Goal: Use online tool/utility: Utilize a website feature to perform a specific function

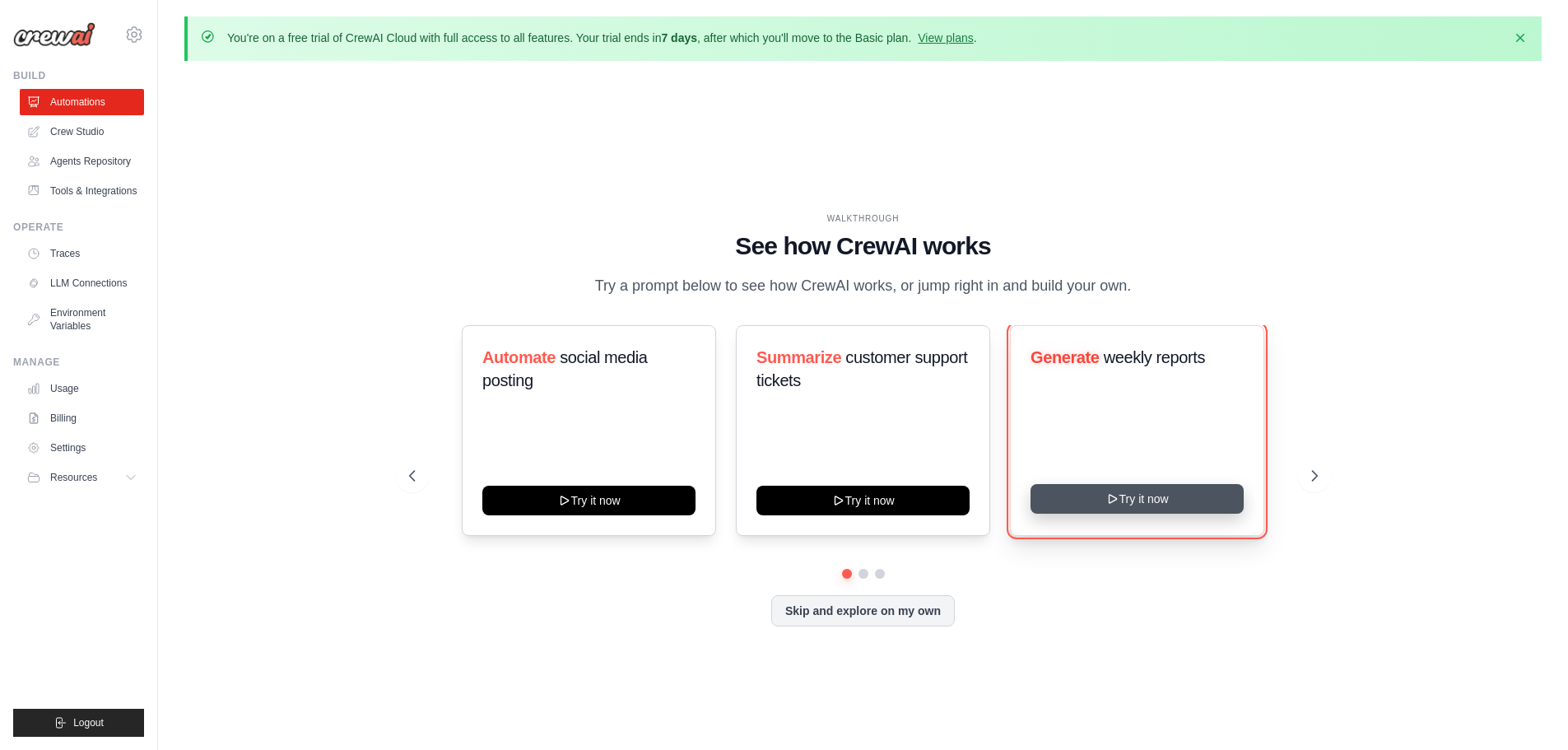
click at [1132, 514] on button "Try it now" at bounding box center [1137, 499] width 213 height 30
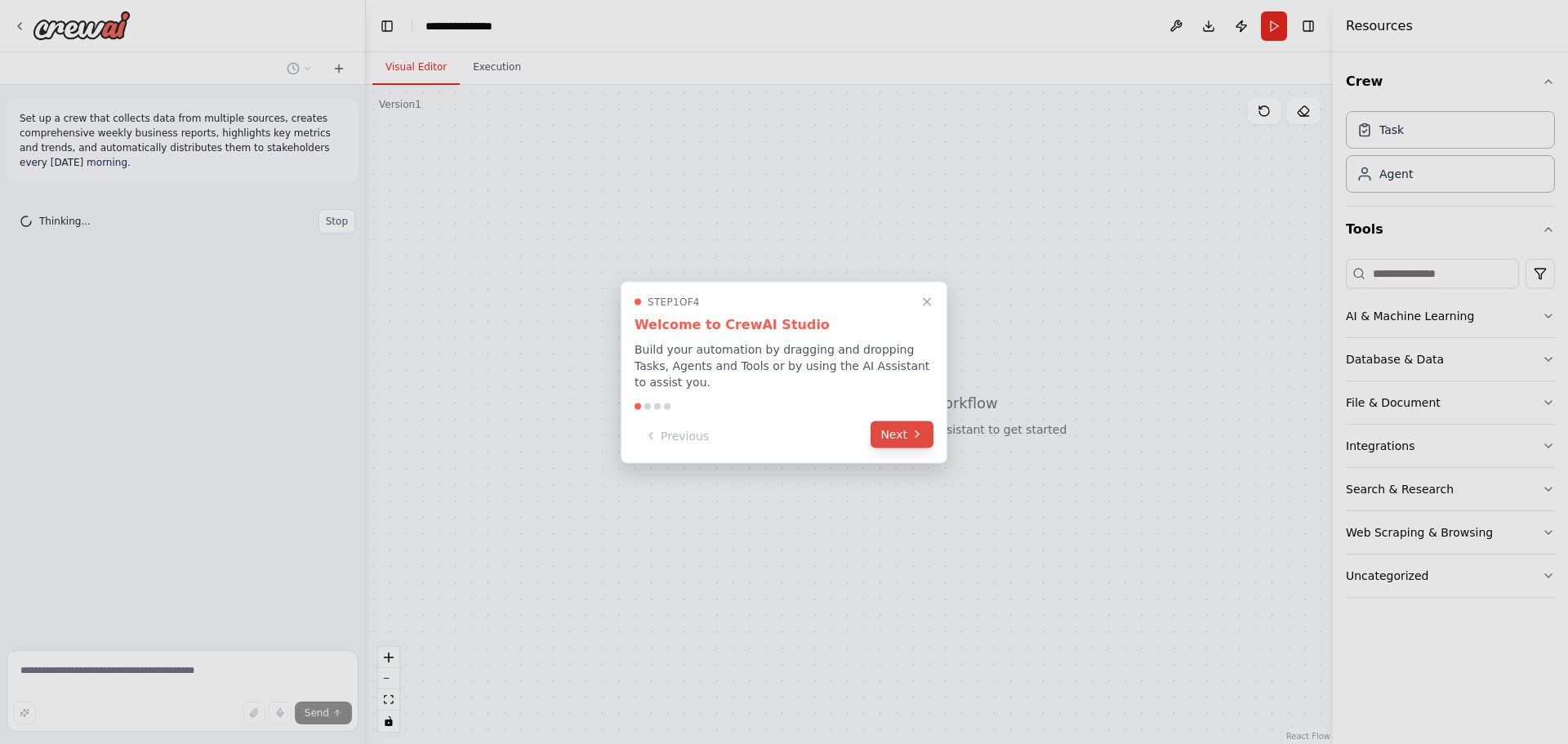
click at [907, 429] on button "Next" at bounding box center [902, 434] width 63 height 27
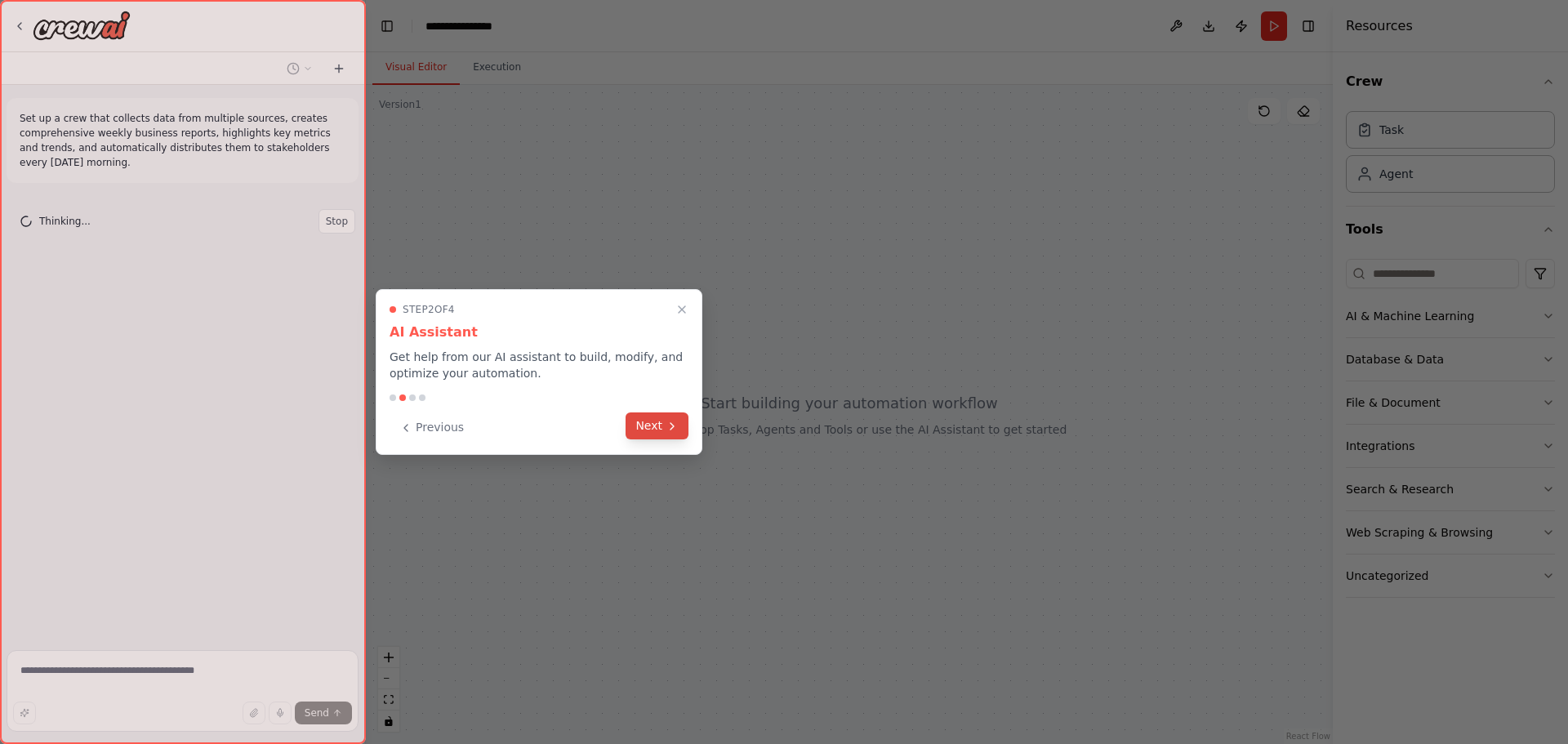
click at [657, 434] on button "Next" at bounding box center [657, 426] width 63 height 27
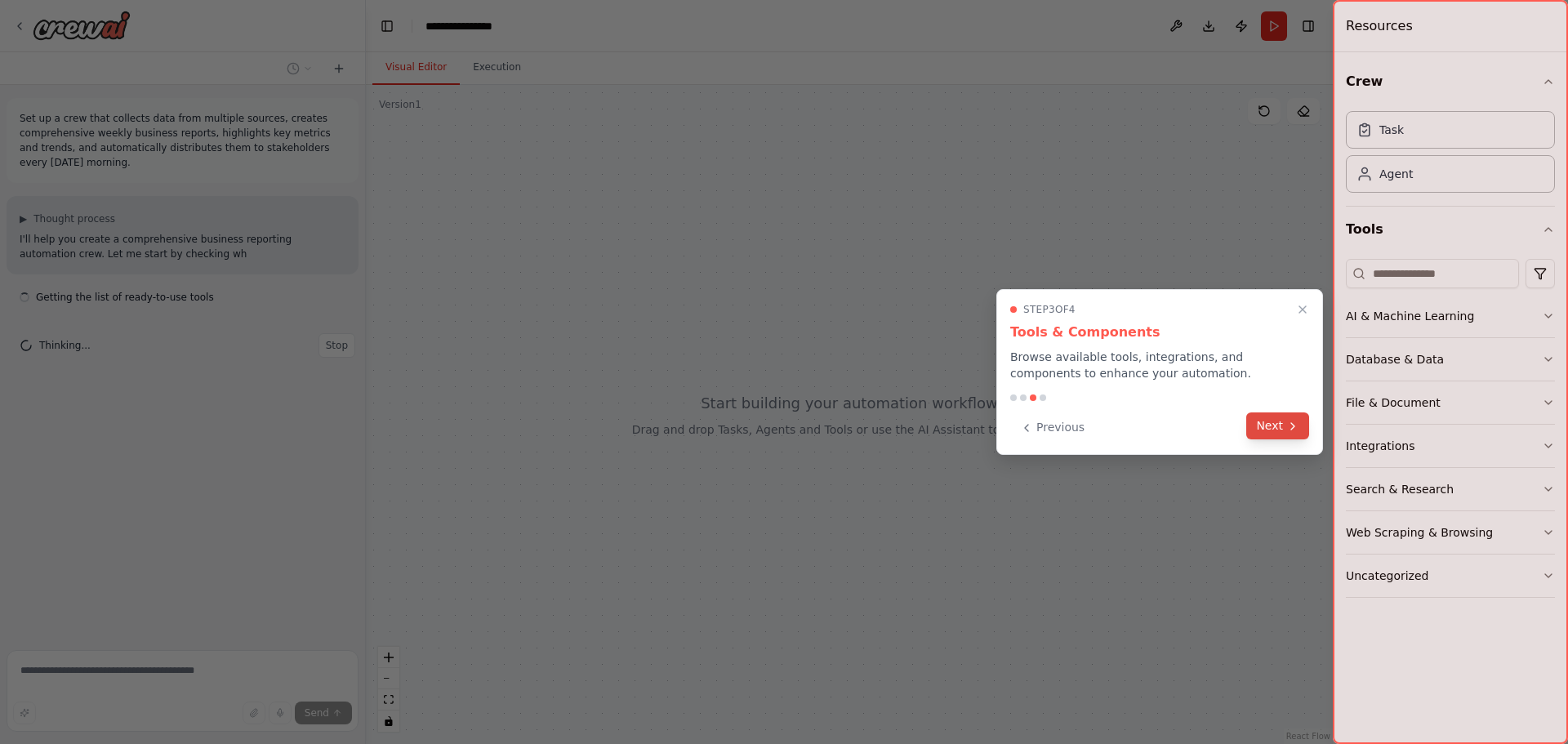
click at [1290, 428] on icon at bounding box center [1294, 427] width 13 height 13
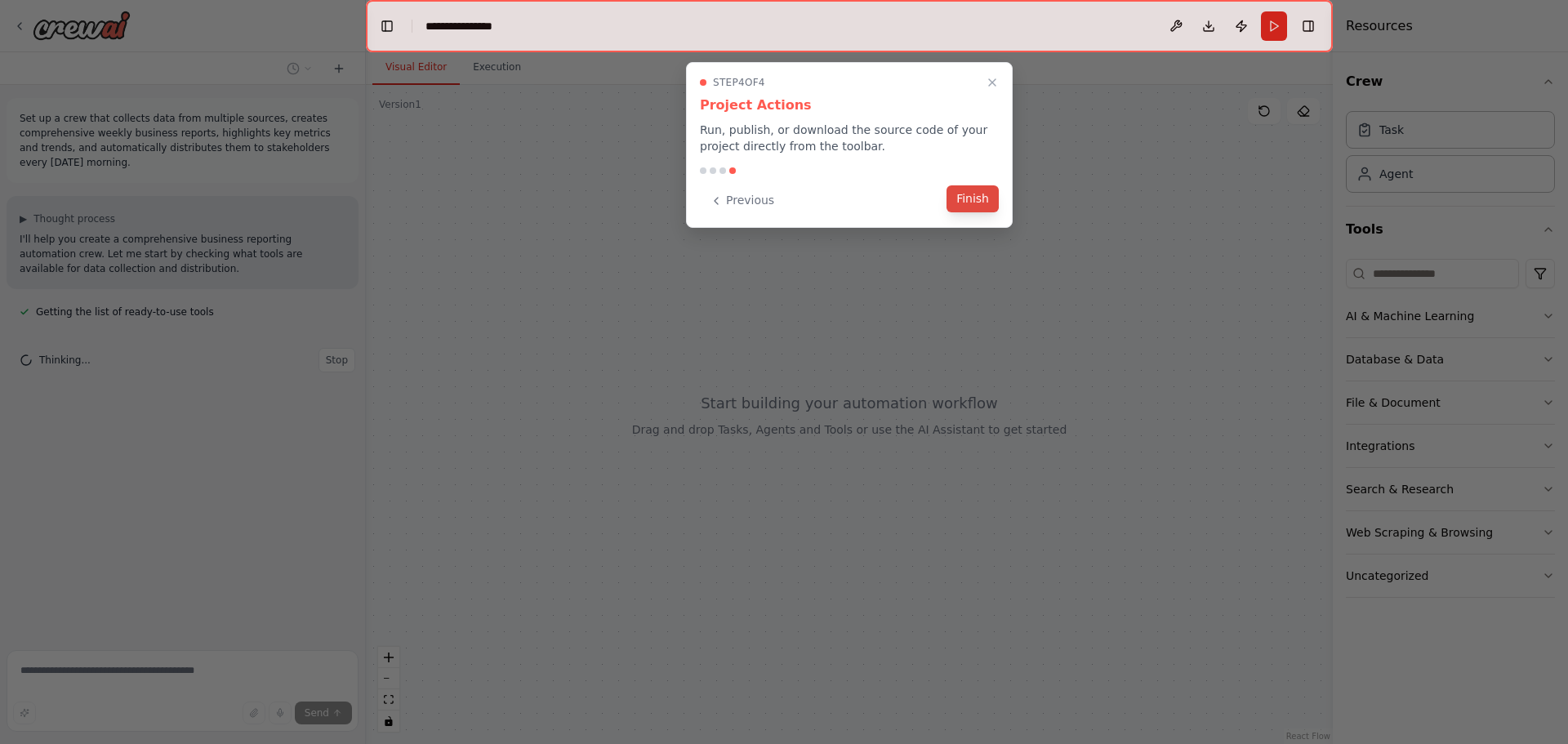
click at [976, 200] on button "Finish" at bounding box center [973, 199] width 52 height 27
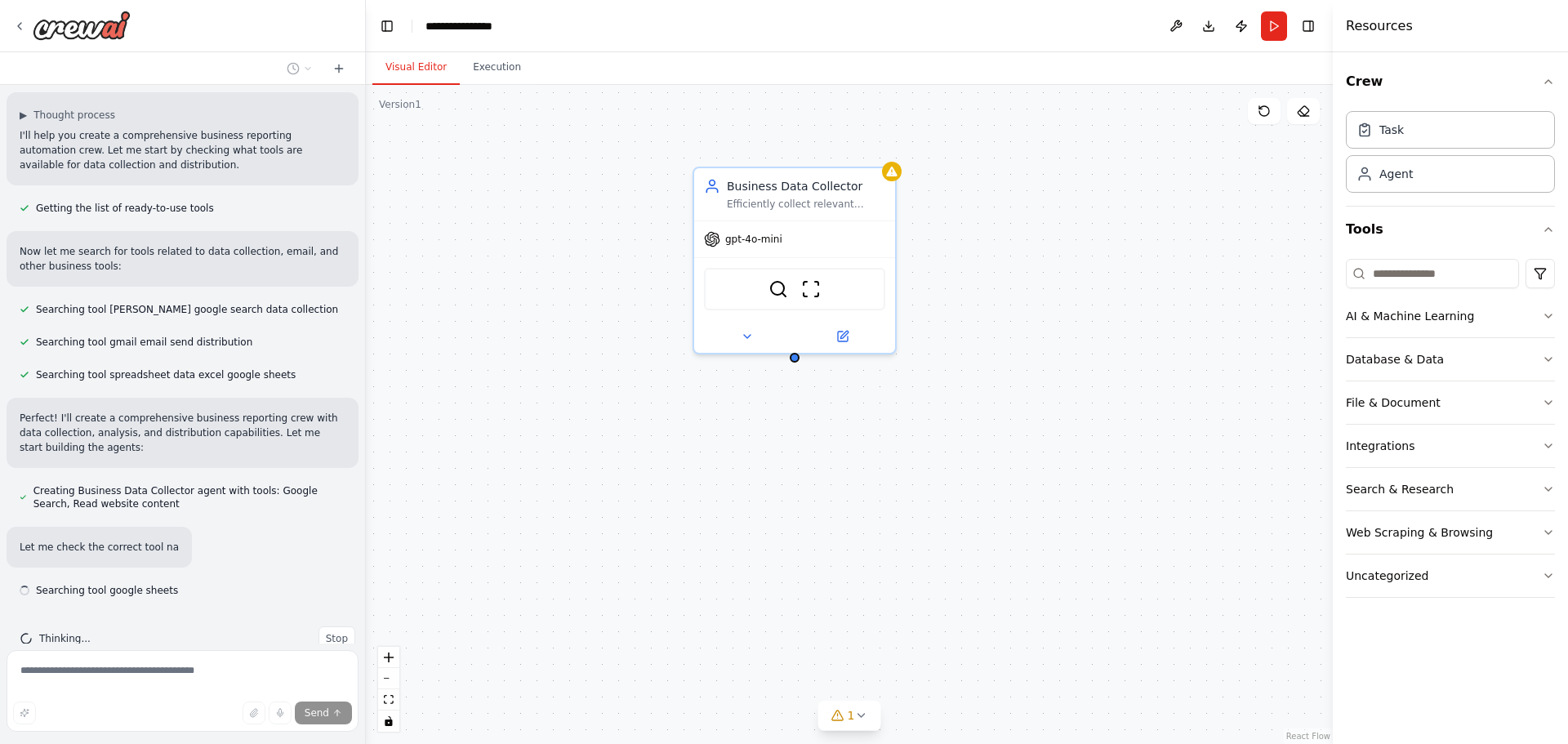
scroll to position [137, 0]
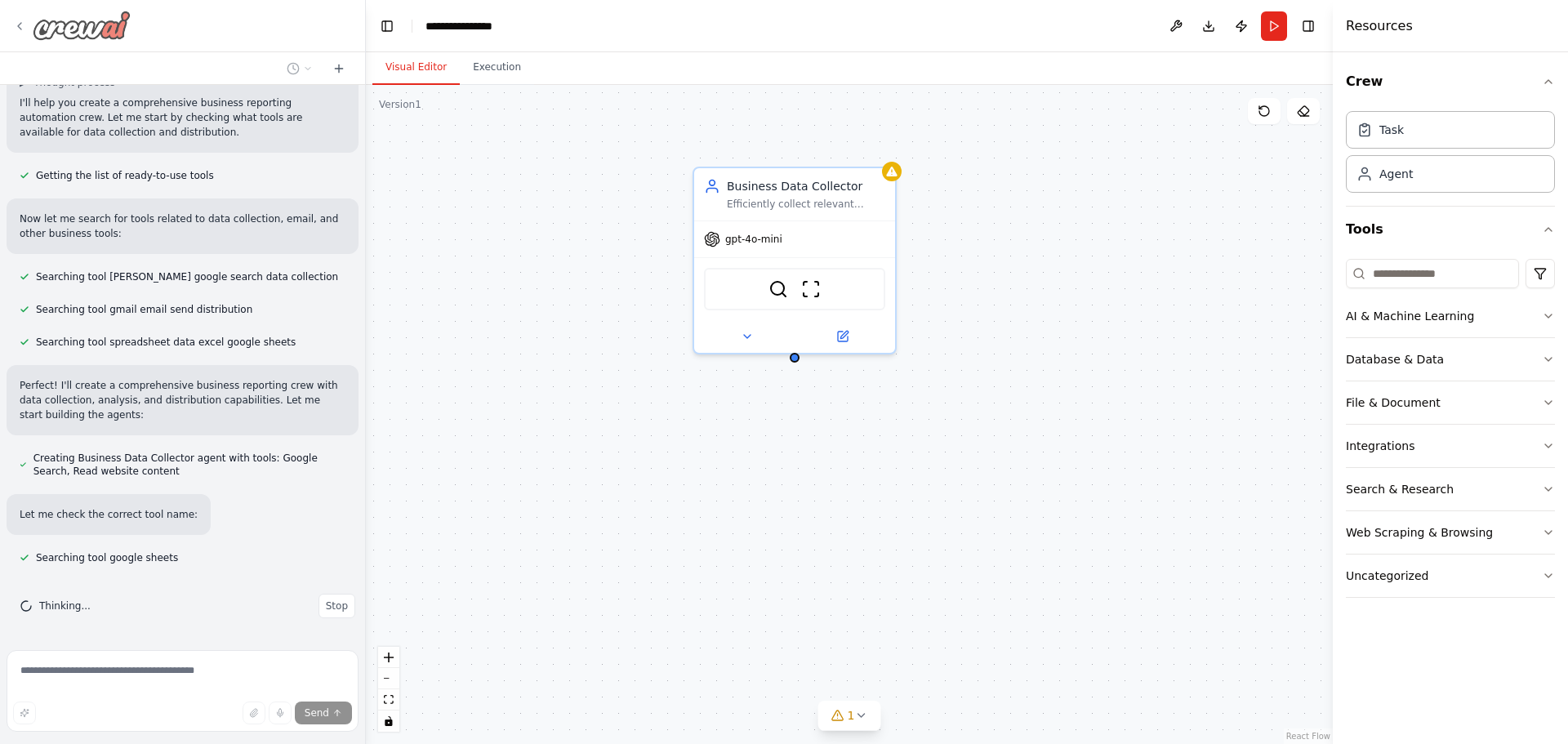
click at [20, 28] on icon at bounding box center [19, 26] width 3 height 7
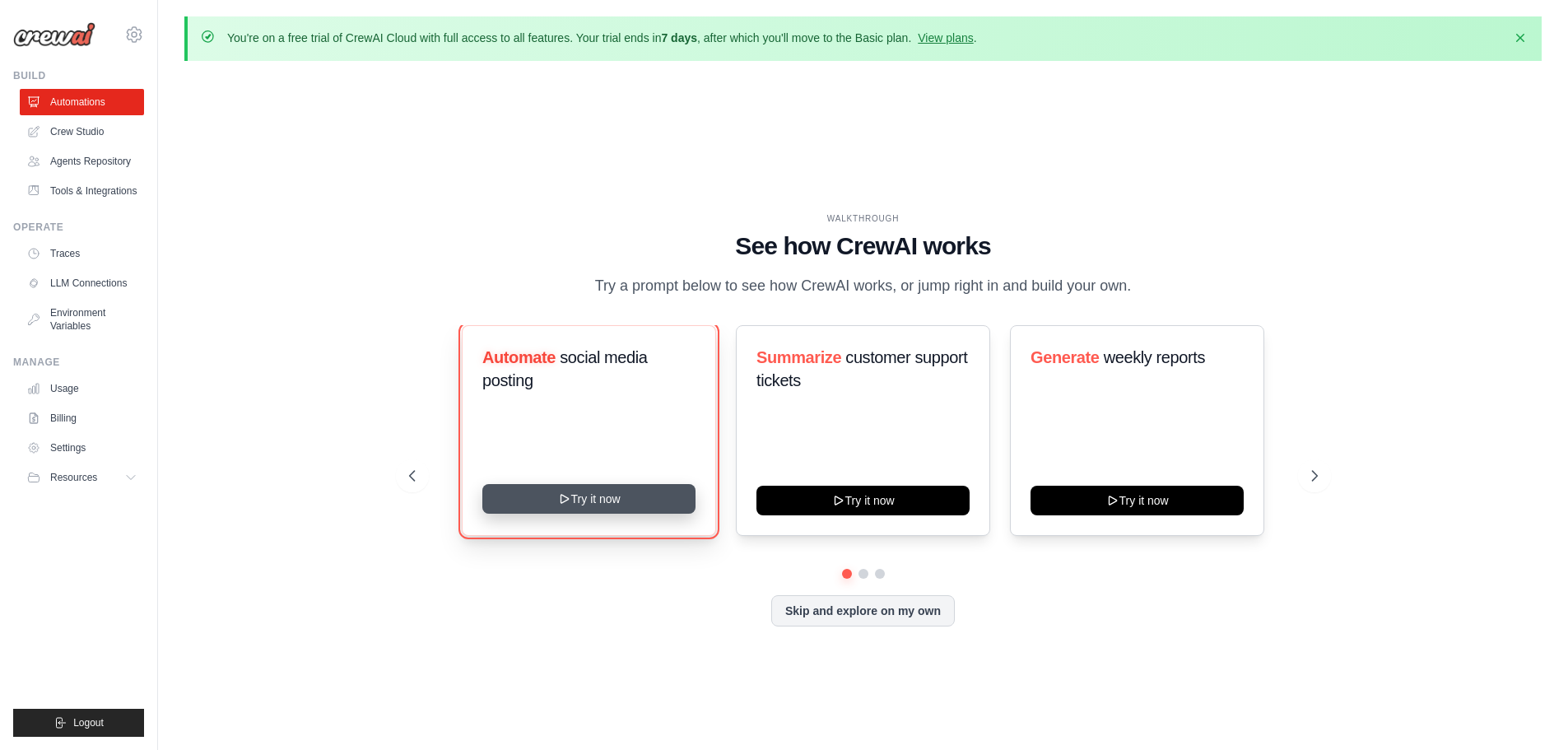
click at [609, 505] on button "Try it now" at bounding box center [589, 499] width 213 height 30
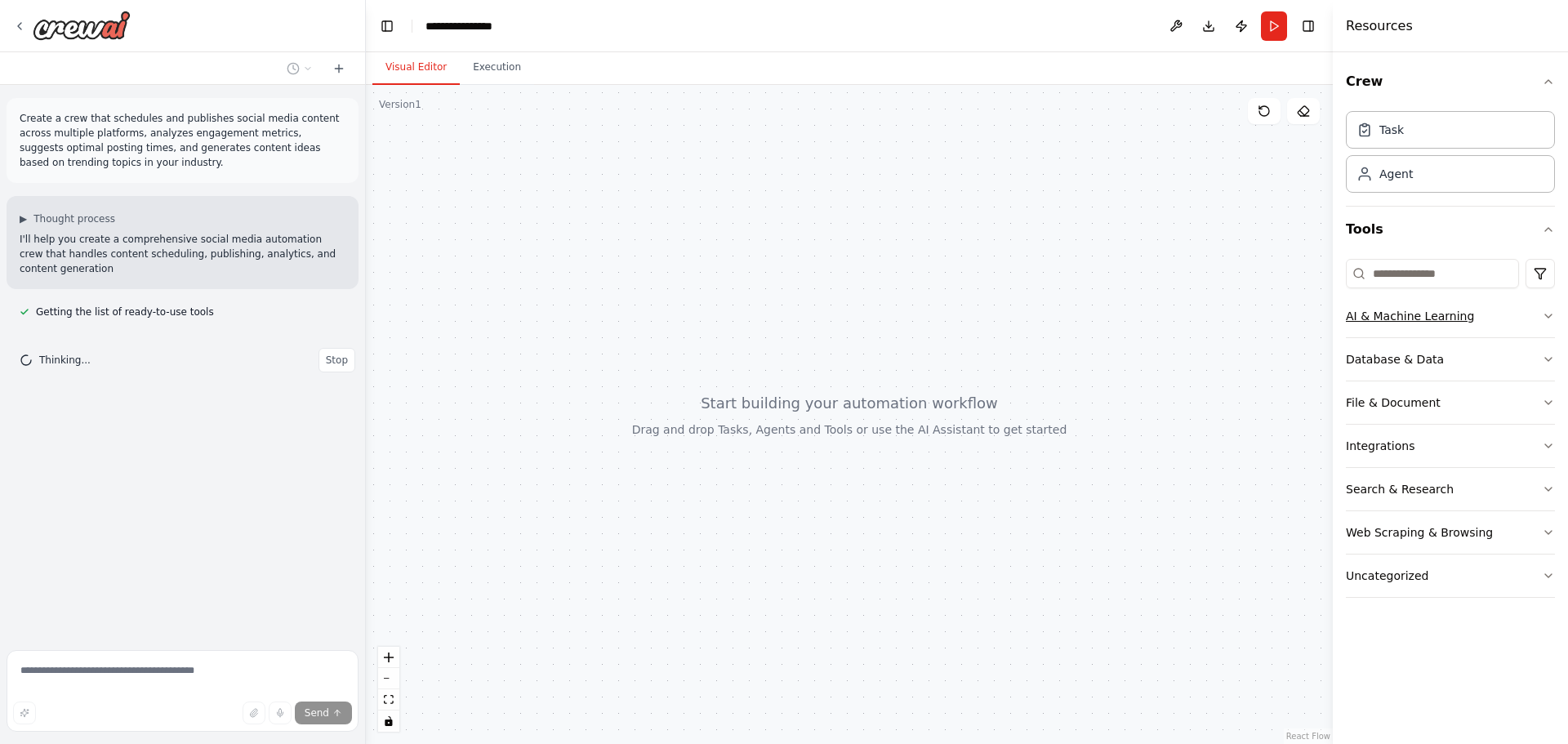
click at [1551, 317] on icon "button" at bounding box center [1549, 316] width 13 height 13
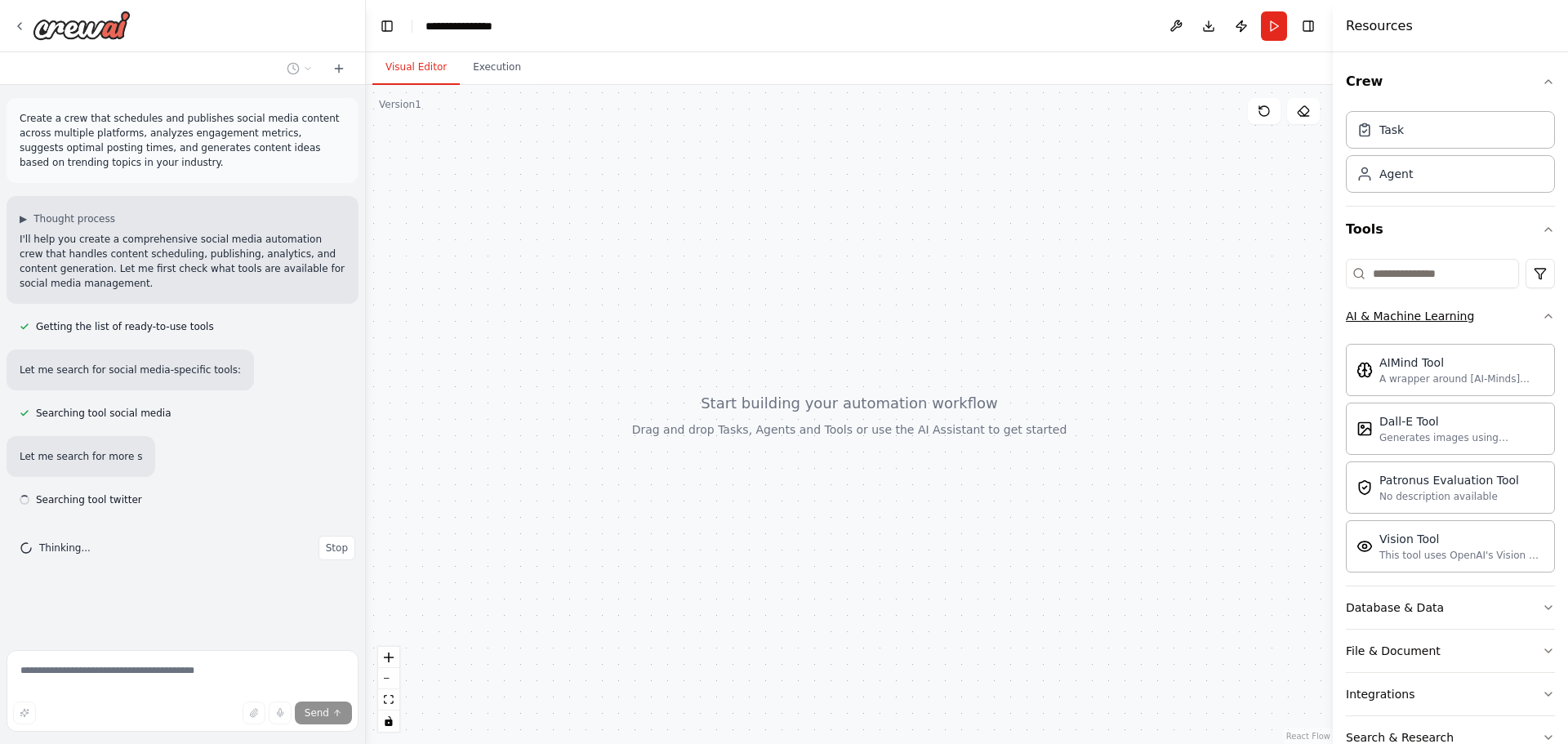
click at [1551, 317] on div "Crew Task Agent Tools AI & Machine Learning AIMind Tool A wrapper around [AI-Mi…" at bounding box center [1451, 398] width 236 height 692
click at [1542, 317] on icon "button" at bounding box center [1549, 316] width 13 height 13
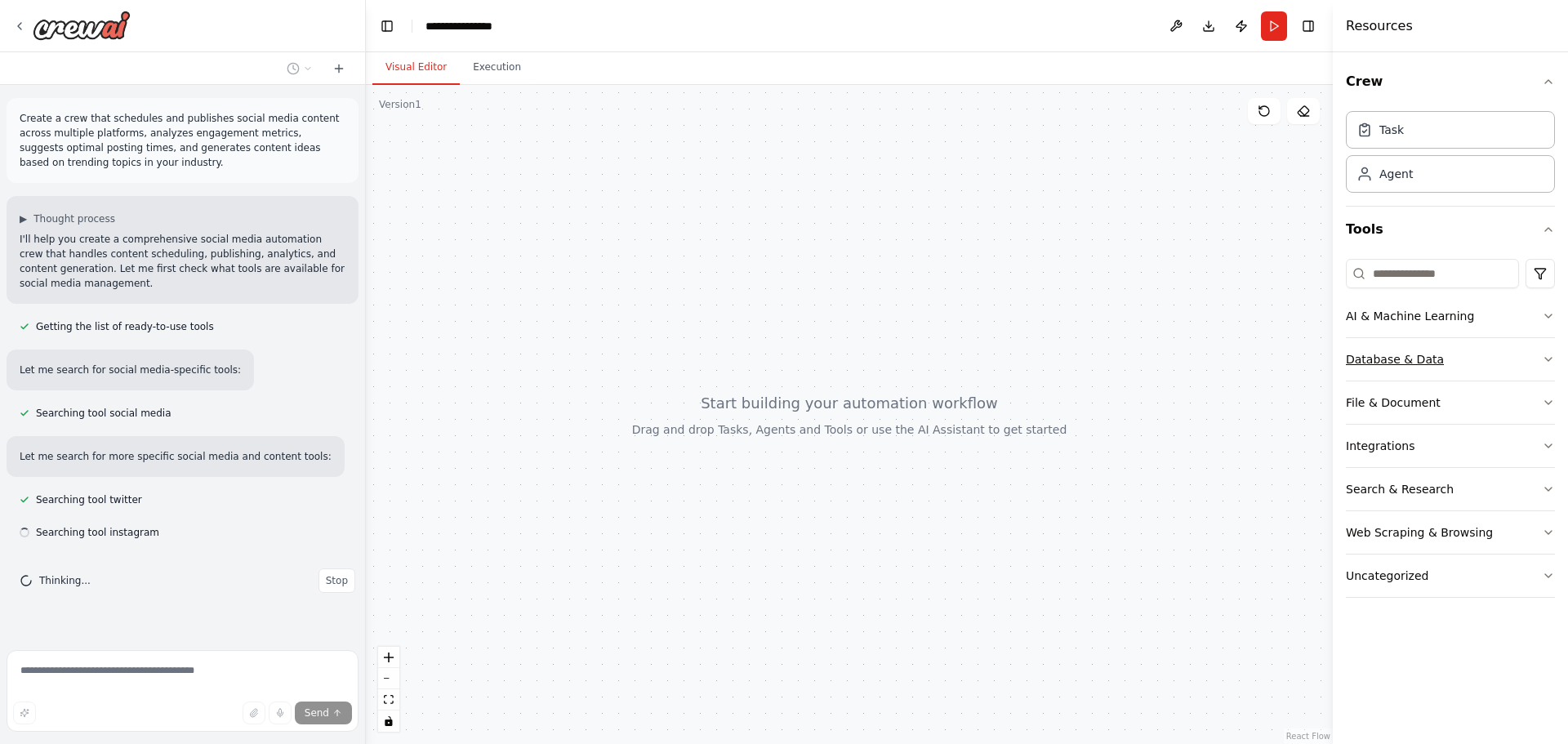
click at [1542, 357] on icon "button" at bounding box center [1549, 360] width 13 height 13
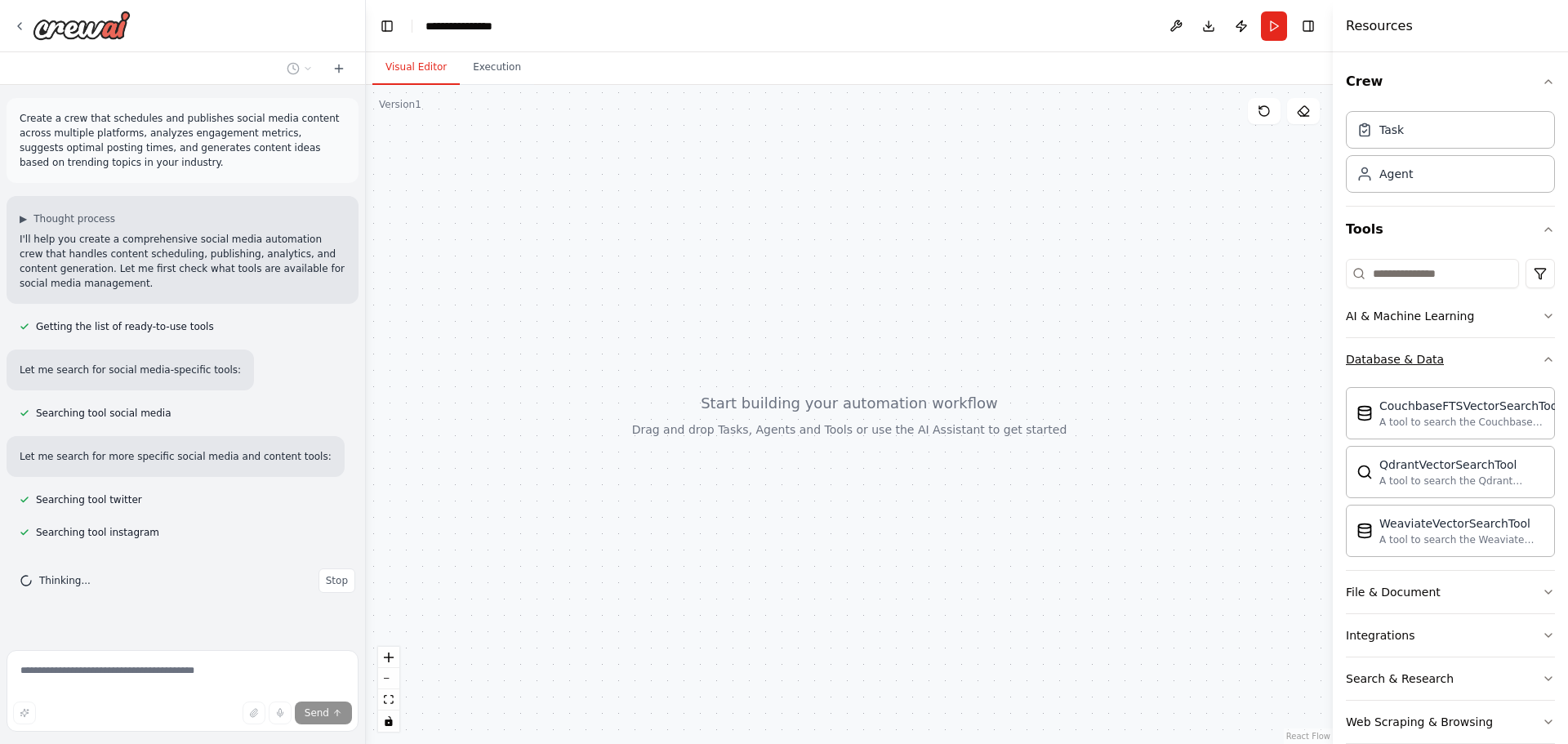
click at [1542, 357] on icon "button" at bounding box center [1549, 360] width 13 height 13
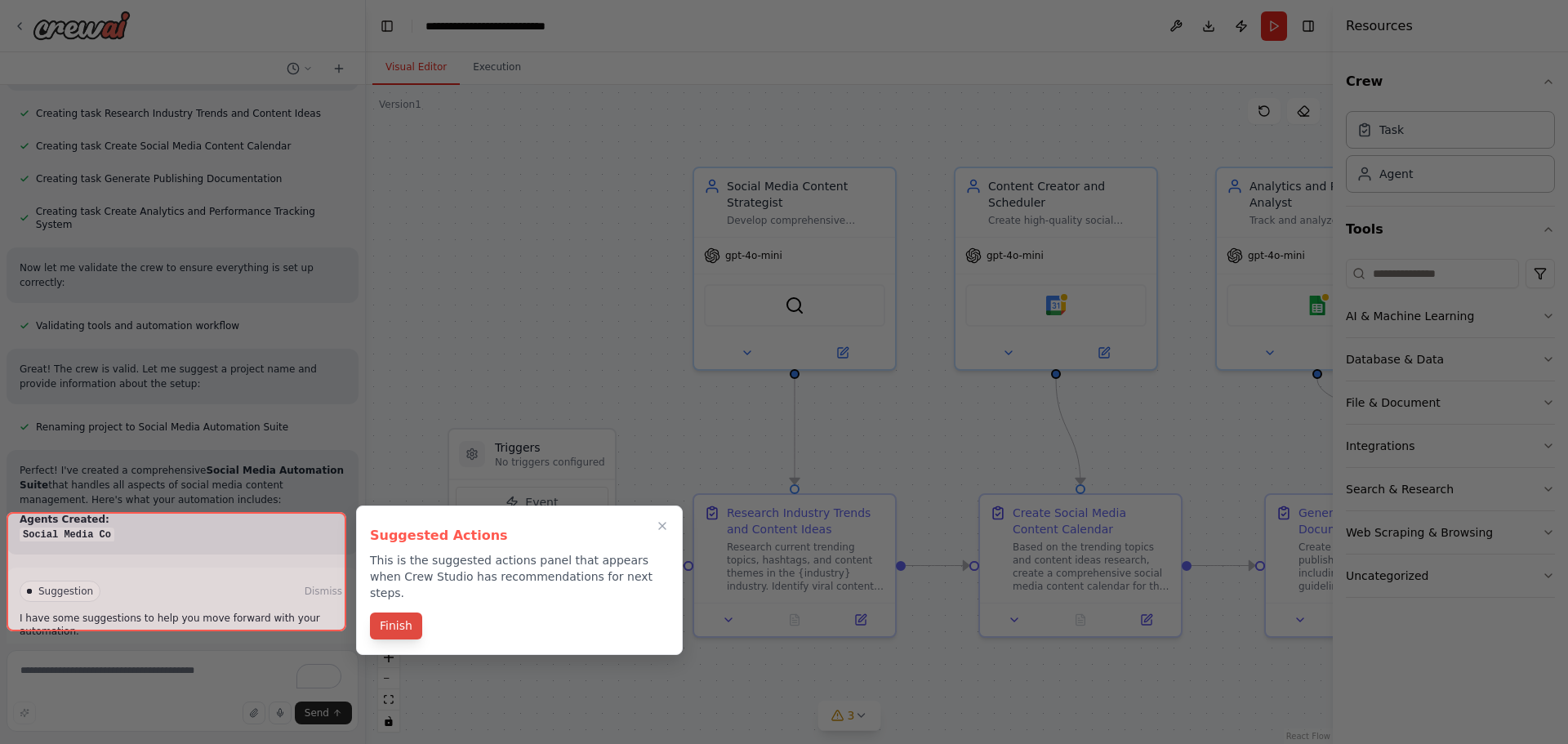
click at [406, 613] on button "Finish" at bounding box center [396, 626] width 52 height 27
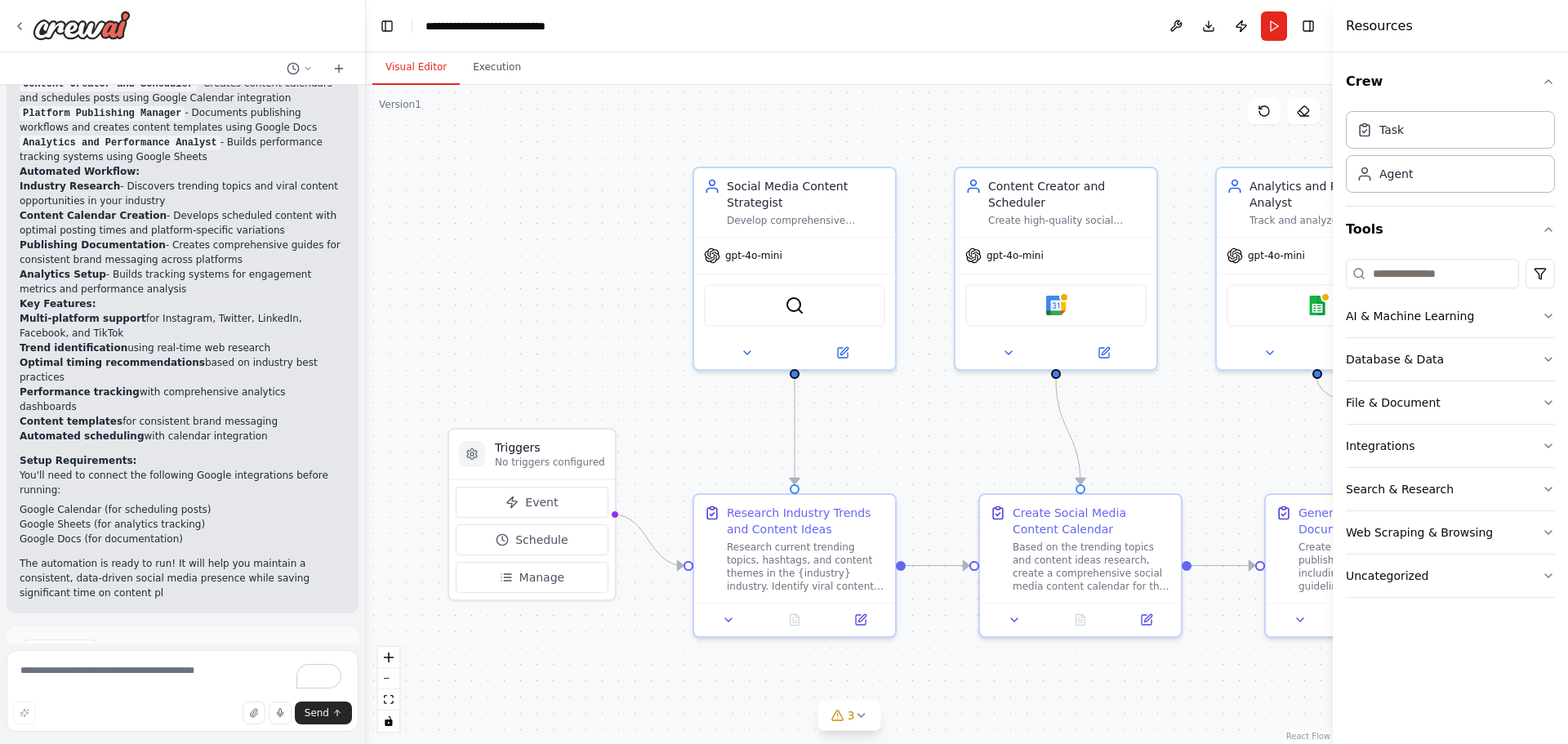
scroll to position [1935, 0]
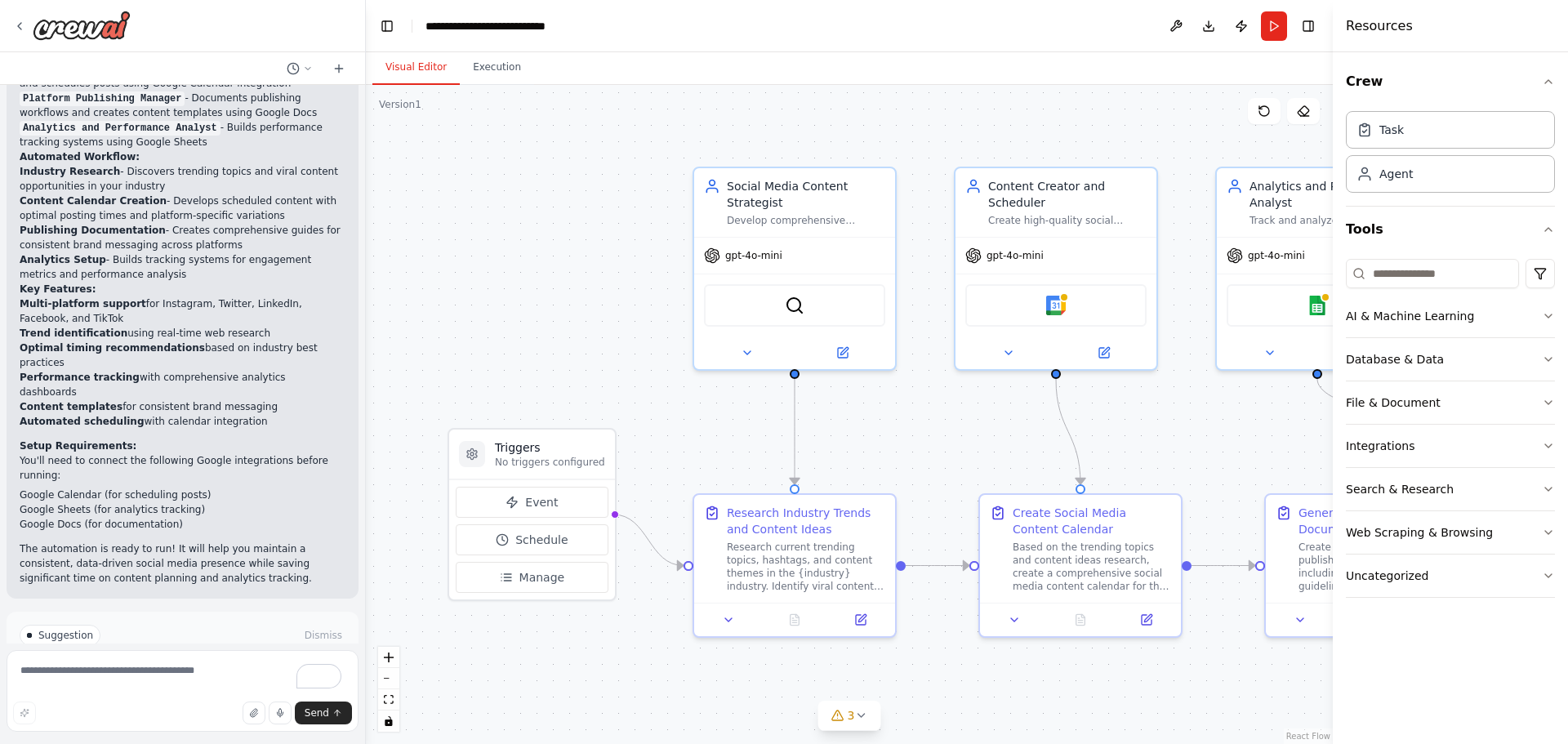
click at [190, 698] on span "Run Automation" at bounding box center [189, 705] width 79 height 13
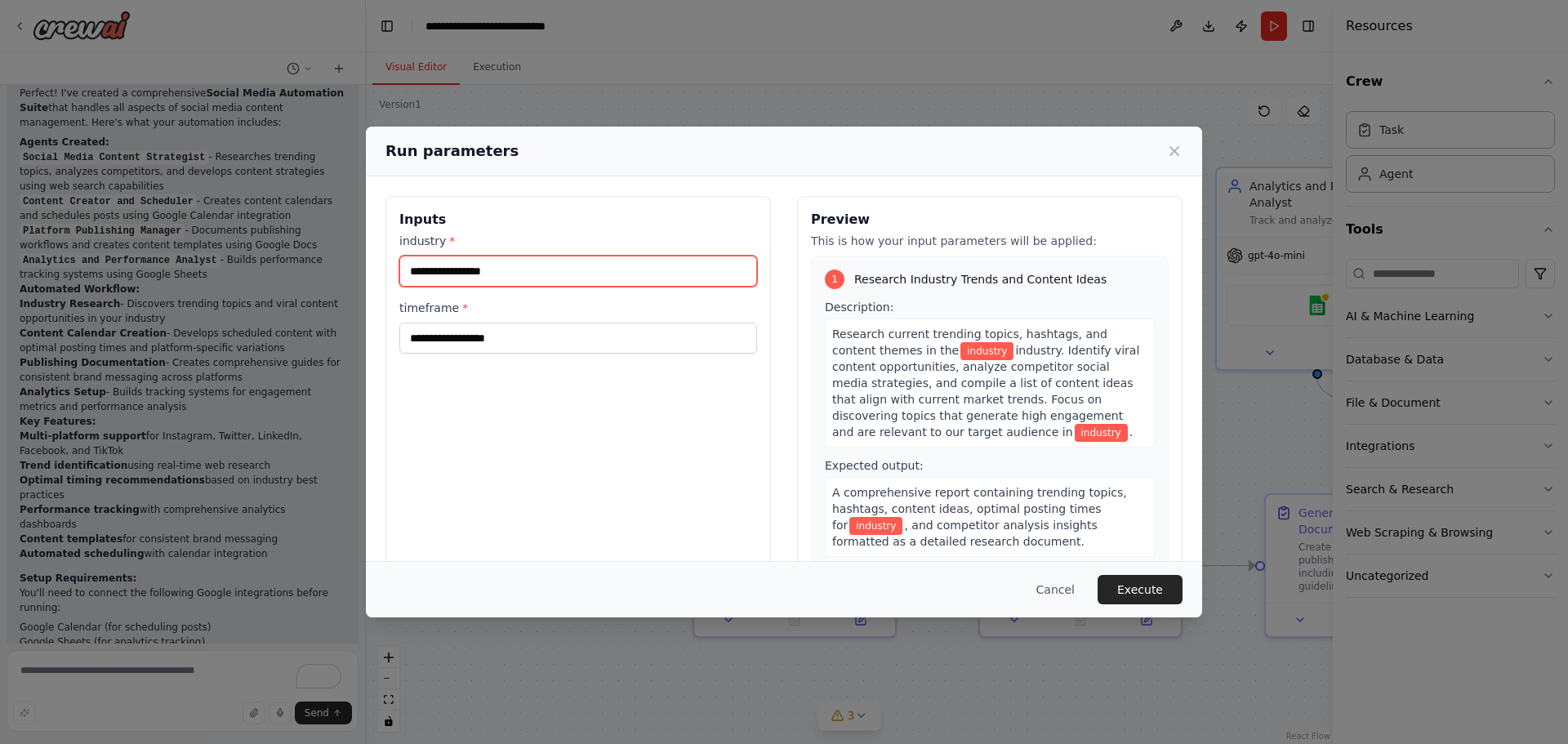
click at [452, 273] on input "industry *" at bounding box center [578, 271] width 358 height 31
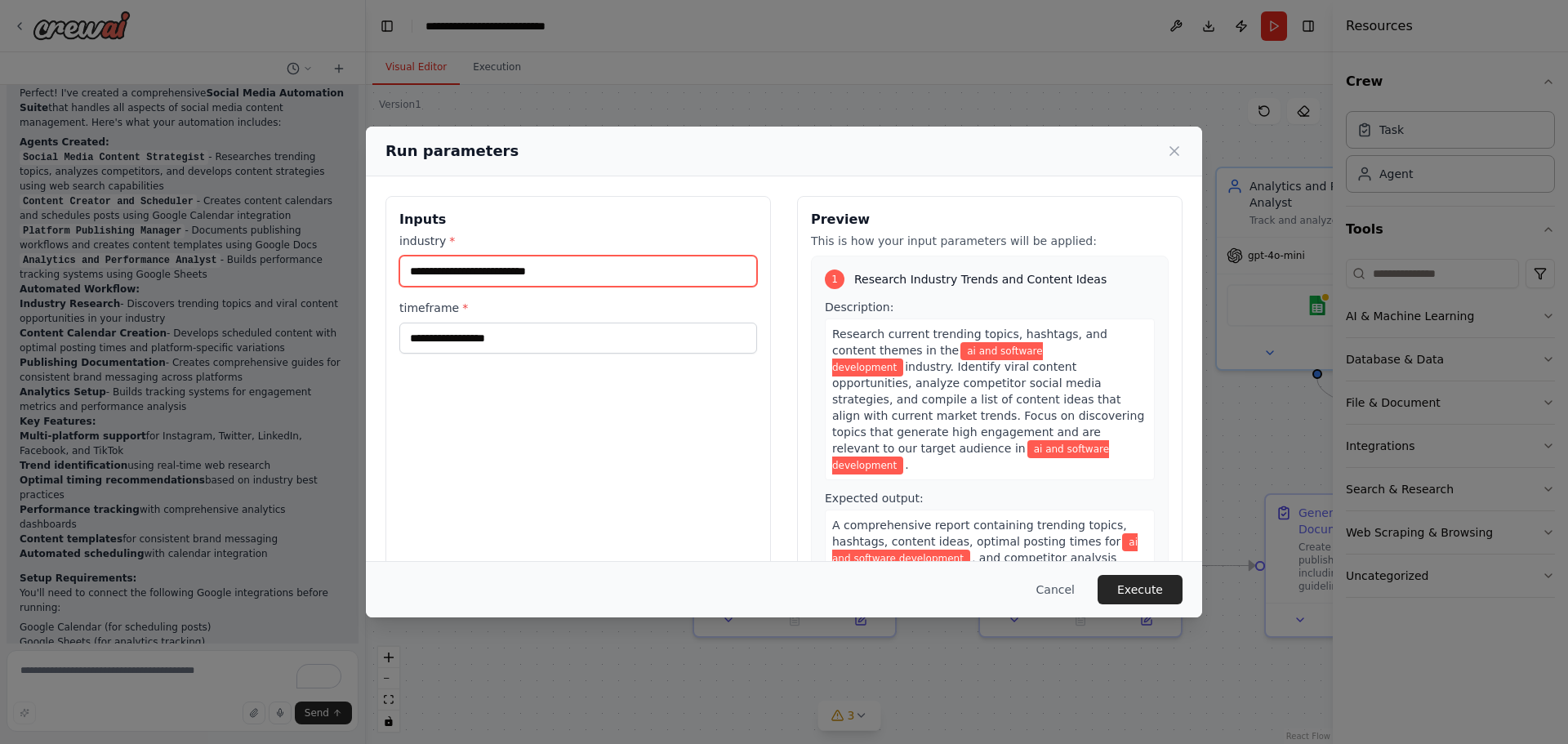
type input "**********"
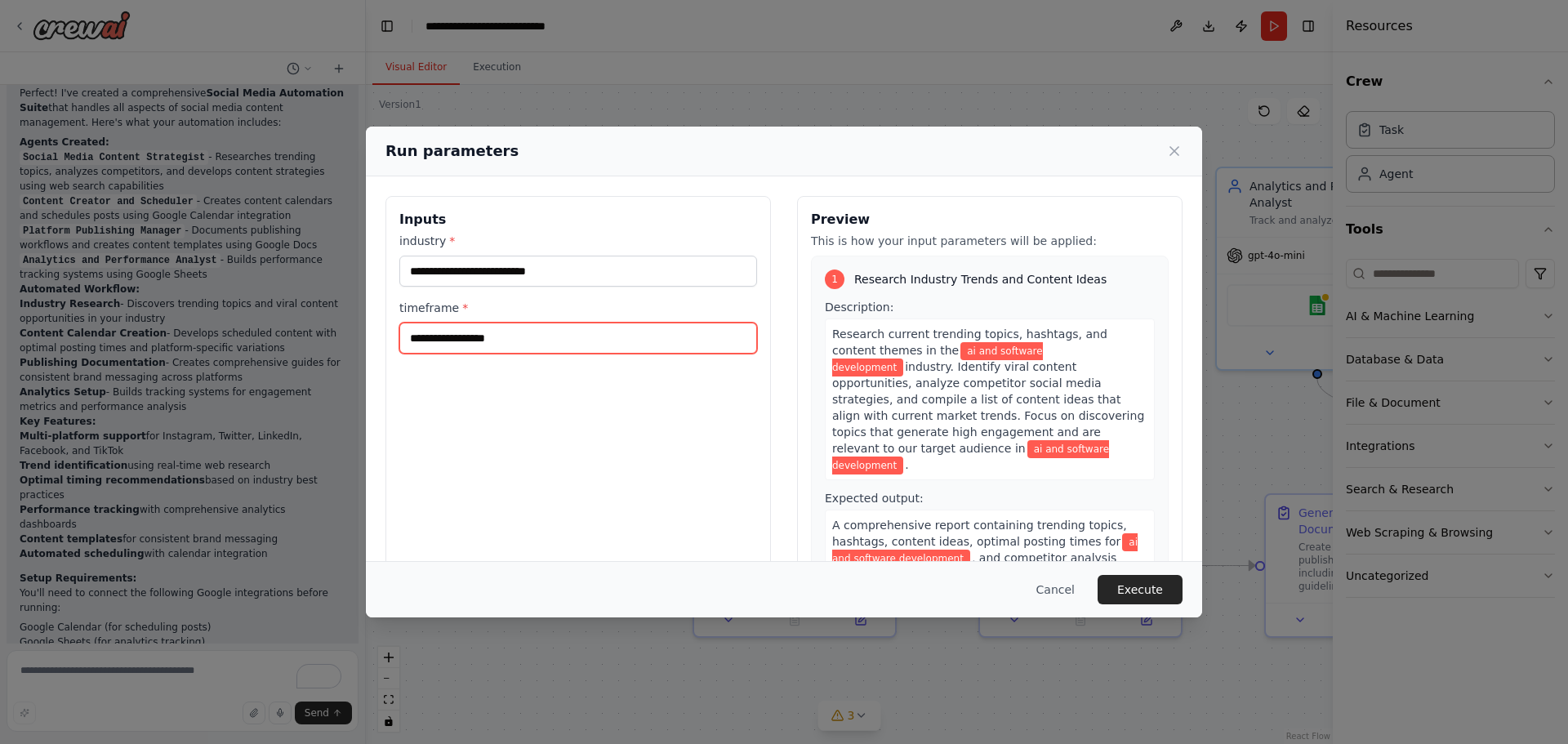
click at [439, 341] on input "timeframe *" at bounding box center [578, 338] width 358 height 31
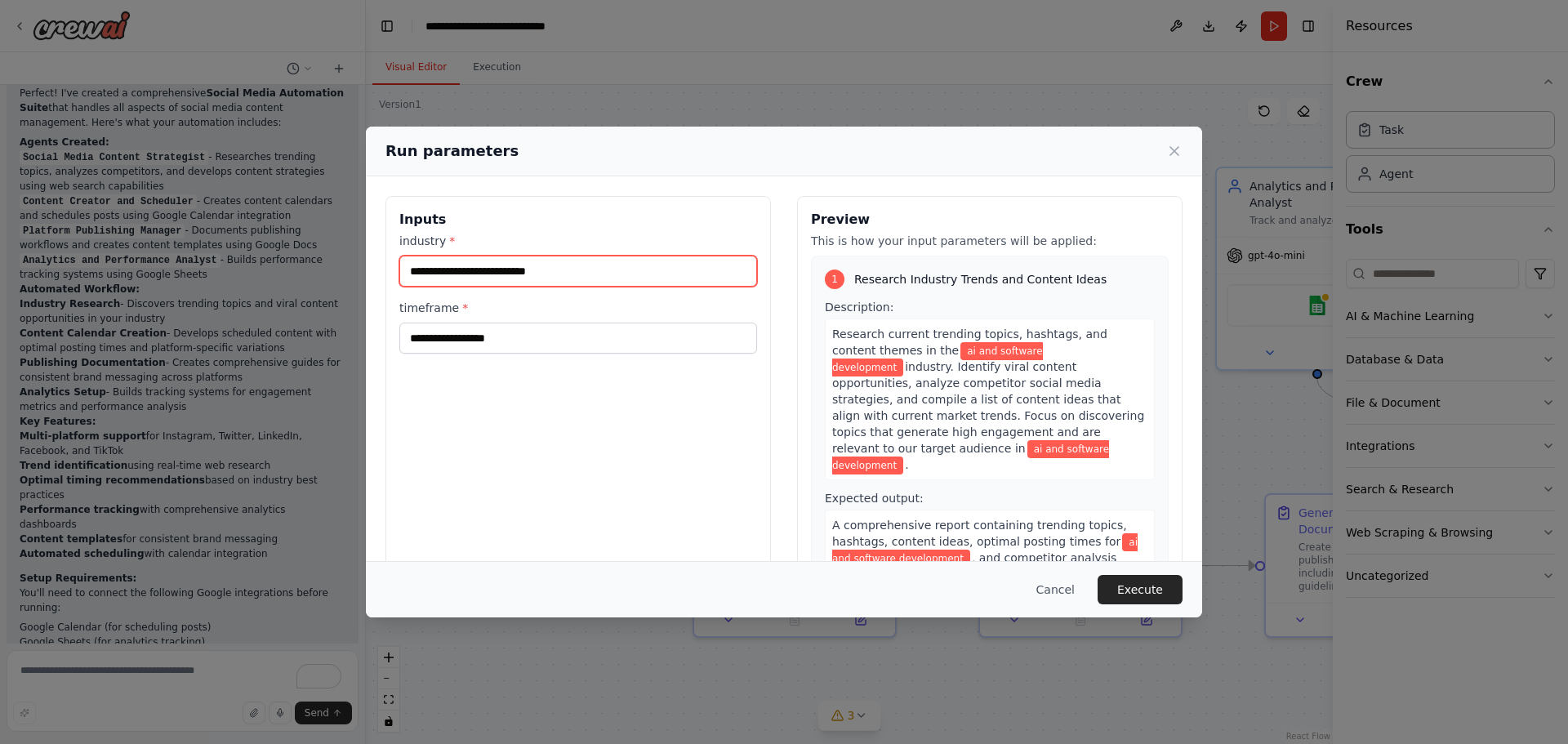
click at [567, 276] on input "**********" at bounding box center [578, 271] width 358 height 31
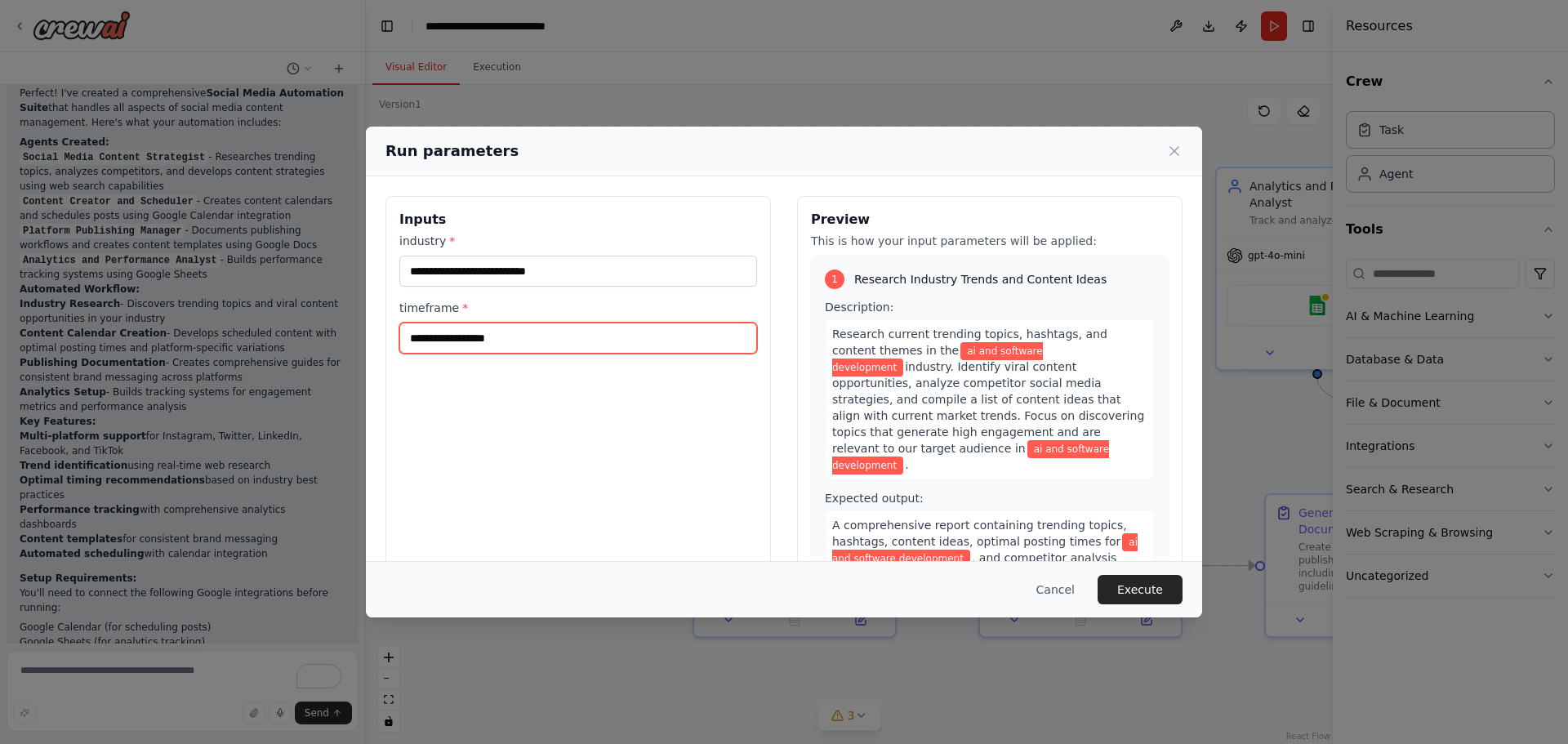
click at [463, 342] on input "timeframe *" at bounding box center [578, 338] width 358 height 31
type input "**********"
click at [1163, 591] on button "Execute" at bounding box center [1140, 589] width 85 height 29
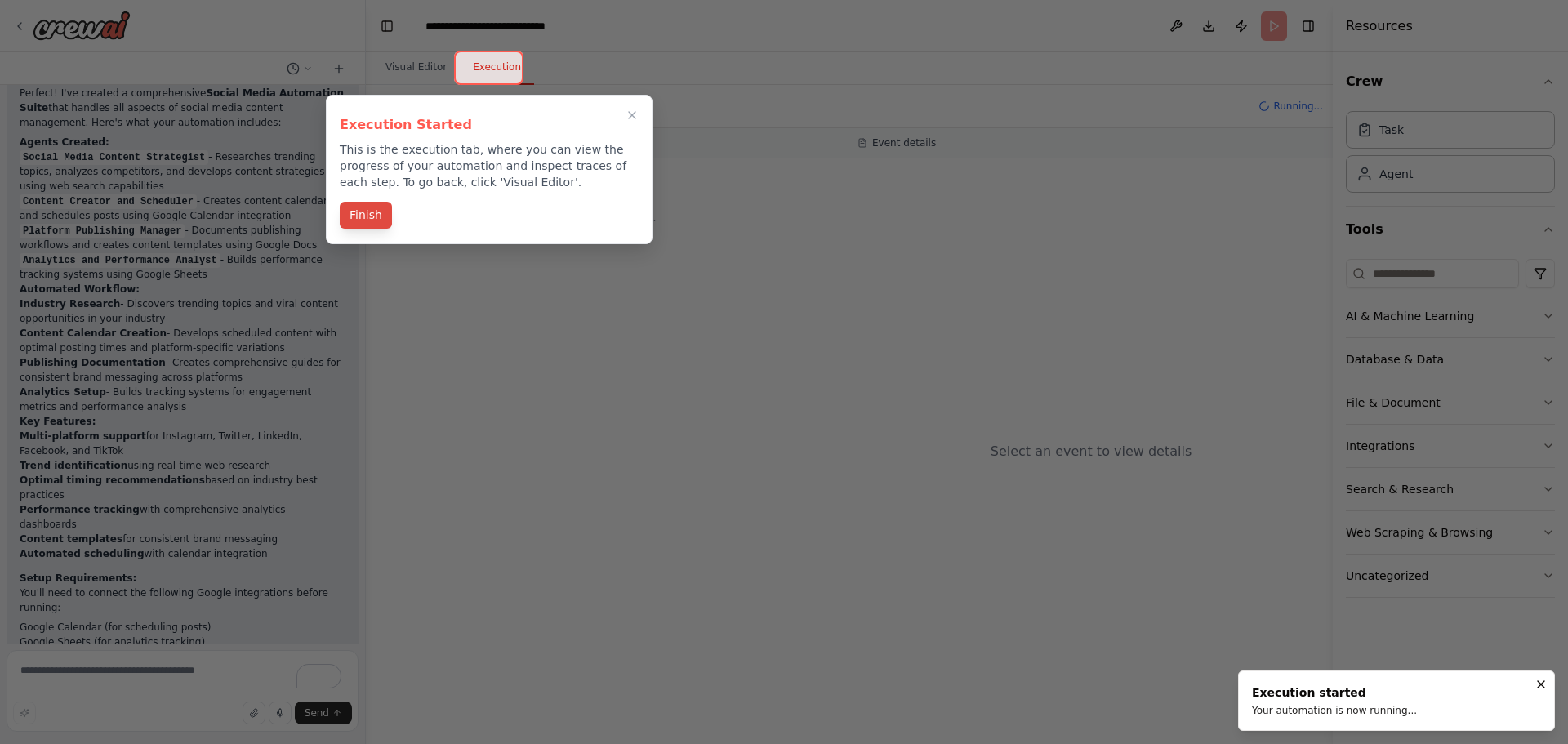
click at [368, 219] on button "Finish" at bounding box center [366, 215] width 52 height 27
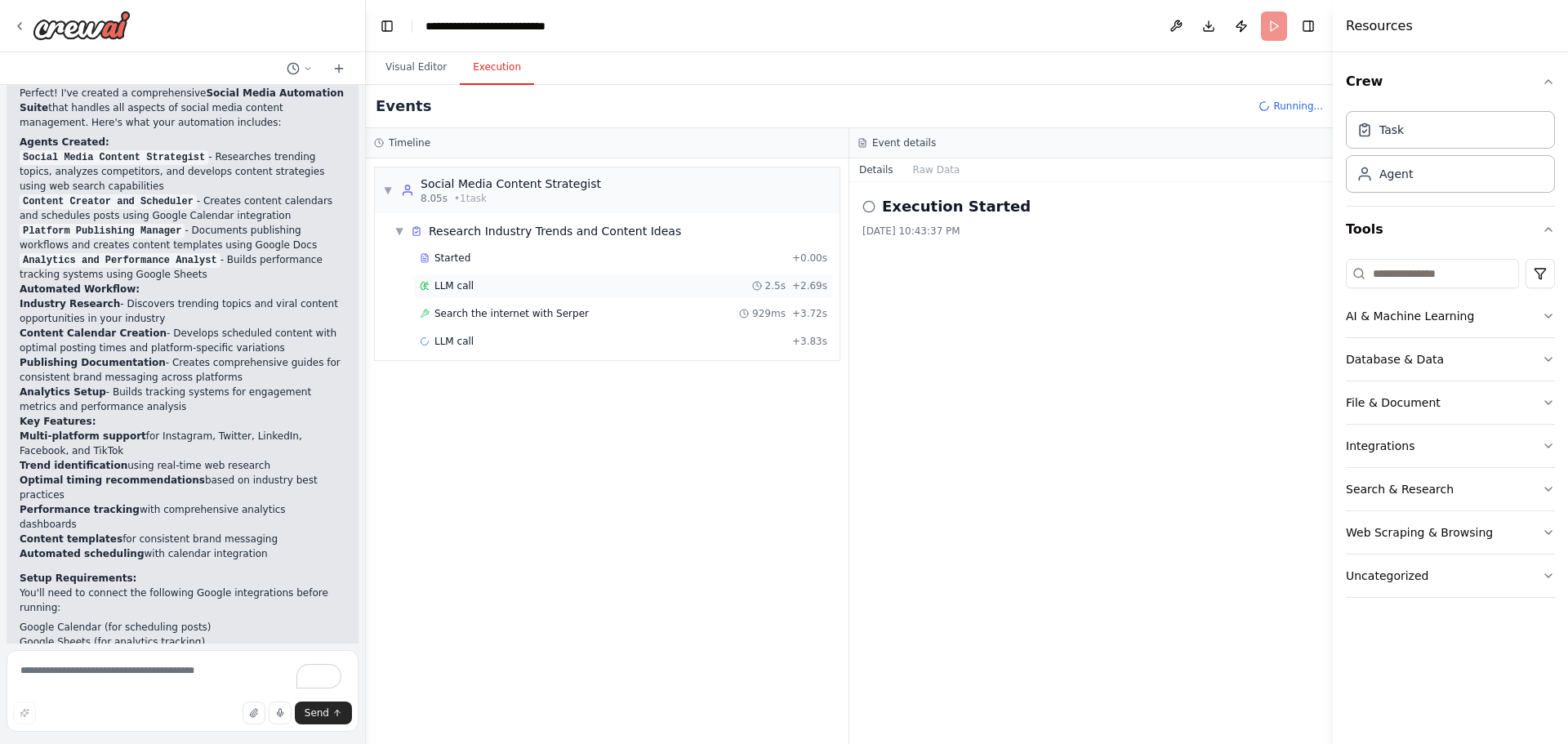
click at [741, 286] on div "LLM call 2.5s + 2.69s" at bounding box center [623, 286] width 407 height 13
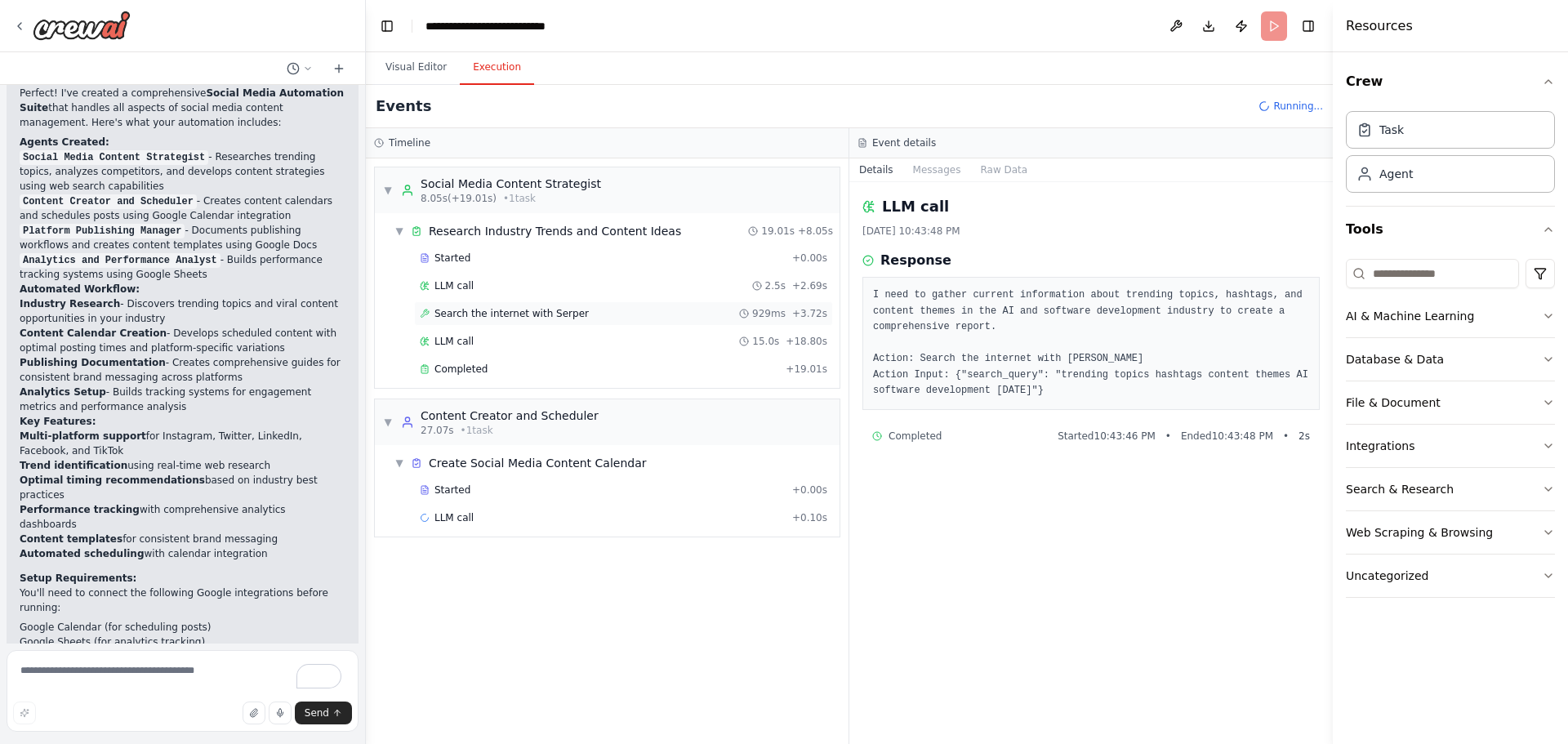
click at [663, 316] on div "Search the internet with Serper 929ms + 3.72s" at bounding box center [623, 314] width 407 height 13
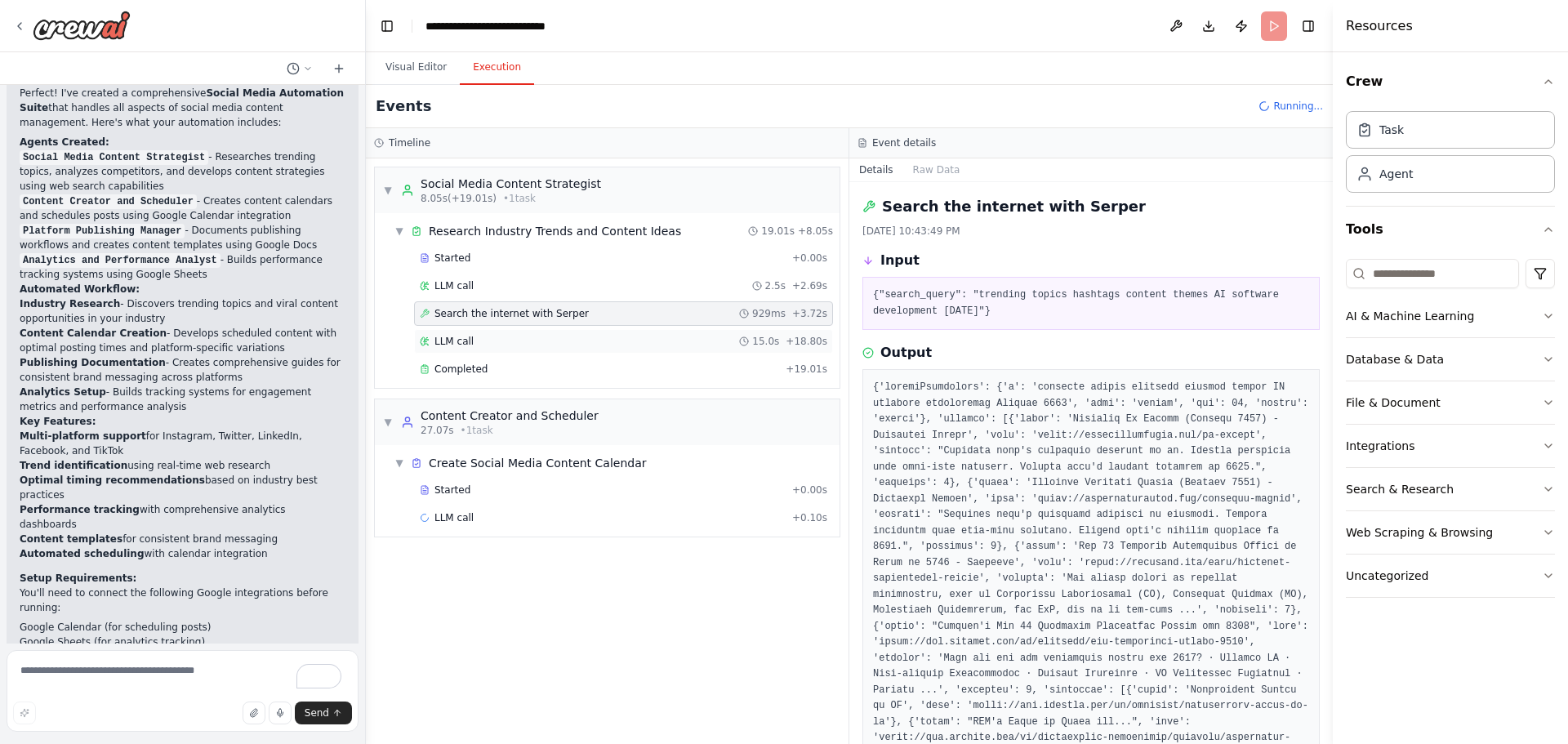
click at [520, 337] on div "LLM call 15.0s + 18.80s" at bounding box center [623, 342] width 407 height 13
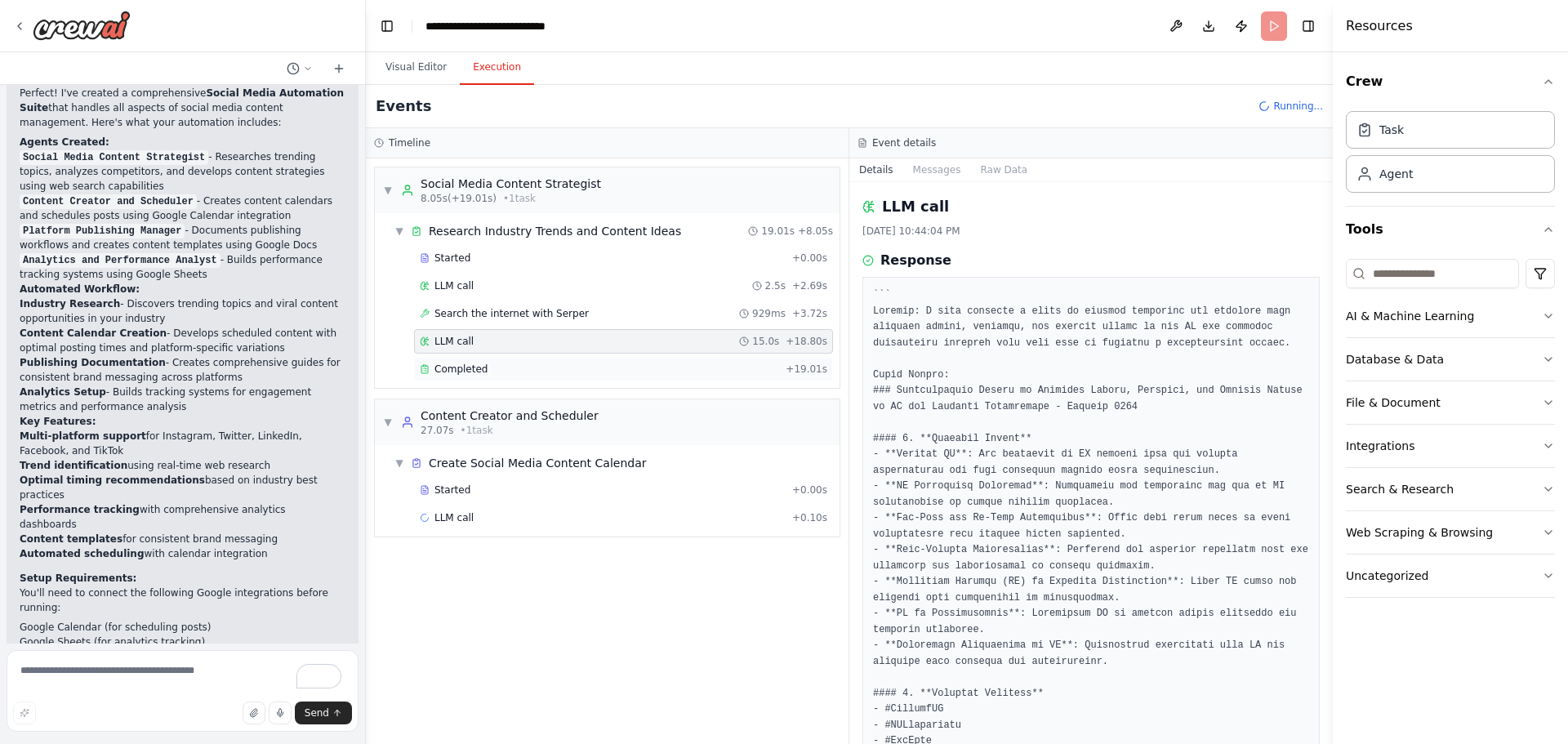
click at [518, 361] on div "Completed + 19.01s" at bounding box center [623, 370] width 419 height 25
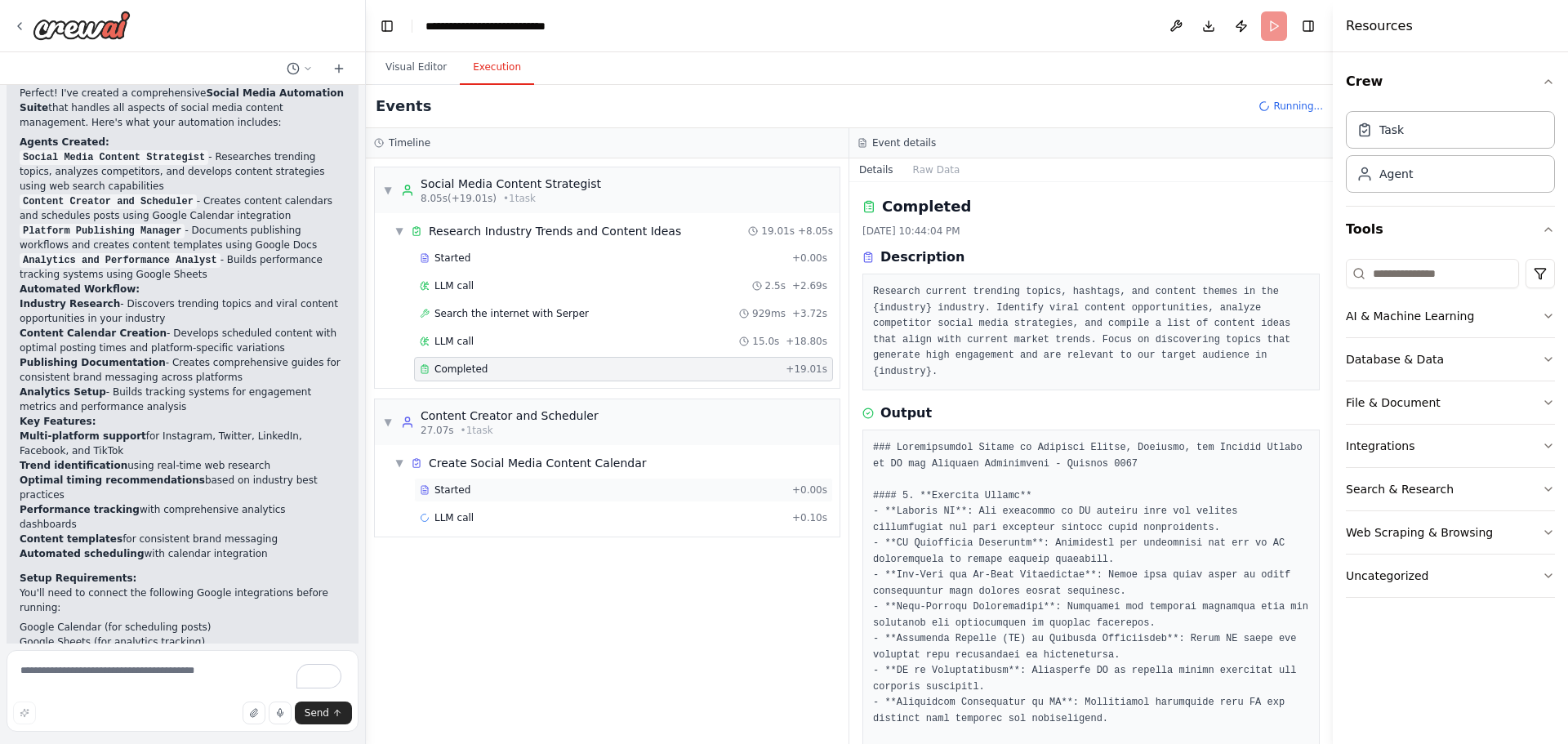
click at [499, 488] on div "Started" at bounding box center [602, 490] width 366 height 13
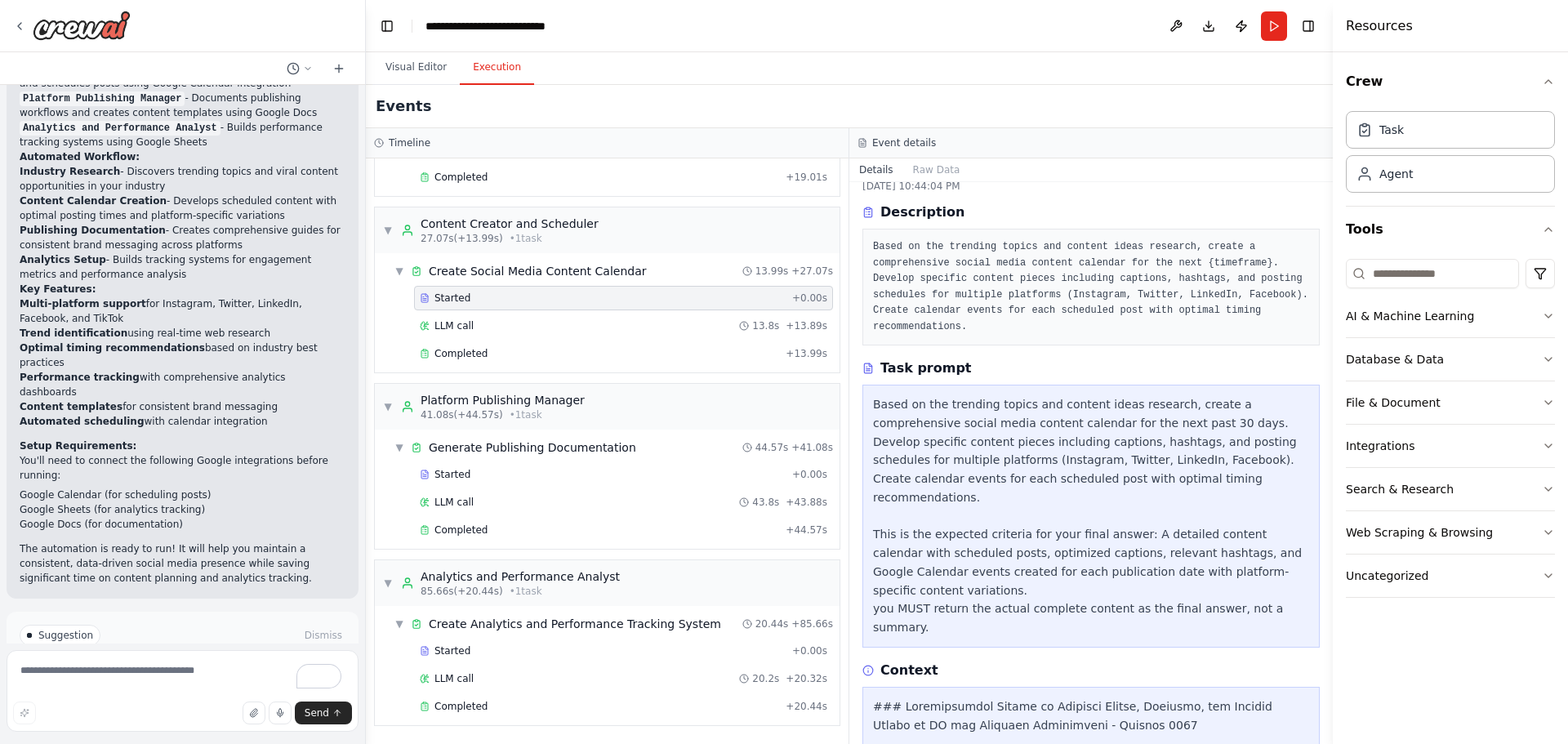
scroll to position [0, 0]
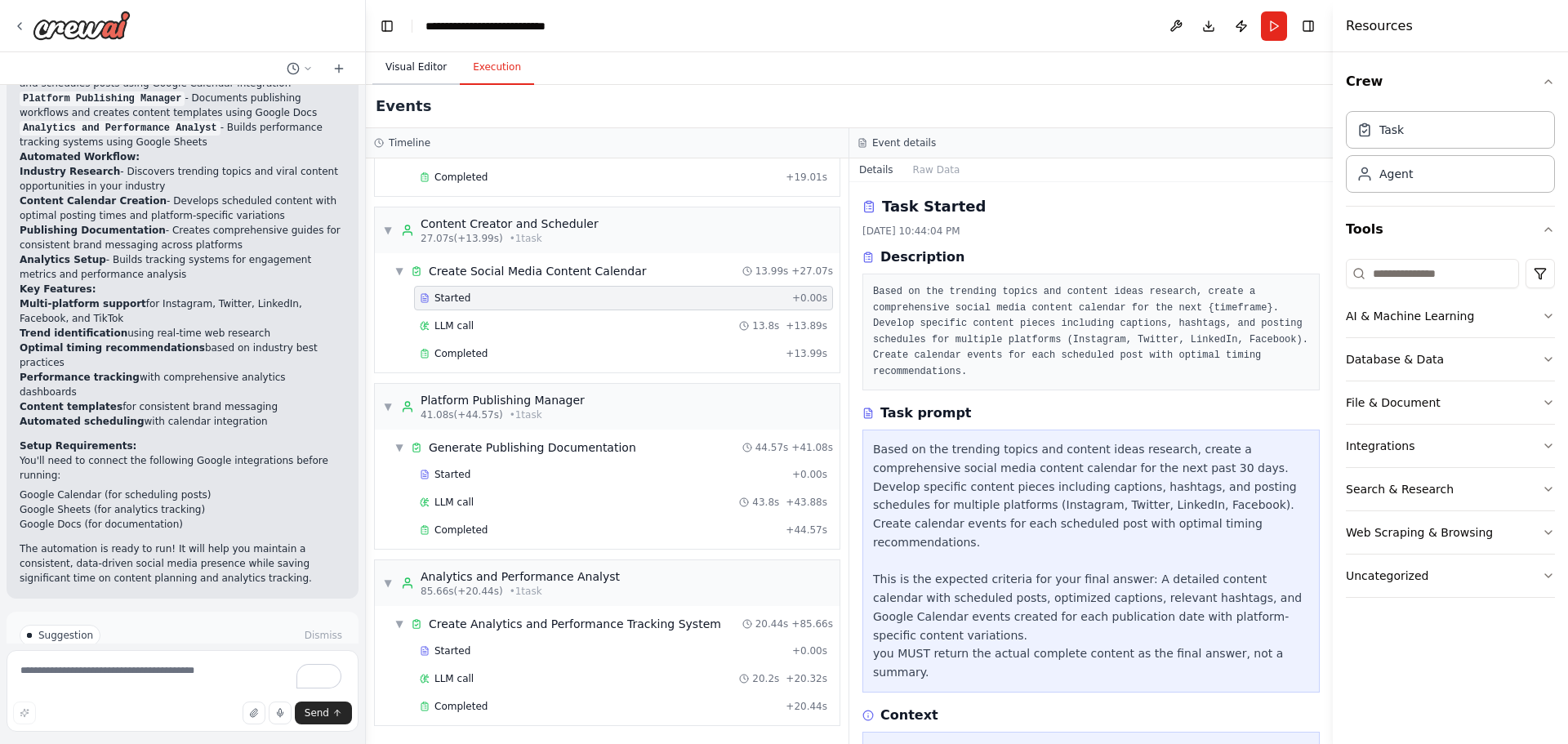
click at [431, 67] on button "Visual Editor" at bounding box center [416, 67] width 87 height 34
